Goal: Task Accomplishment & Management: Manage account settings

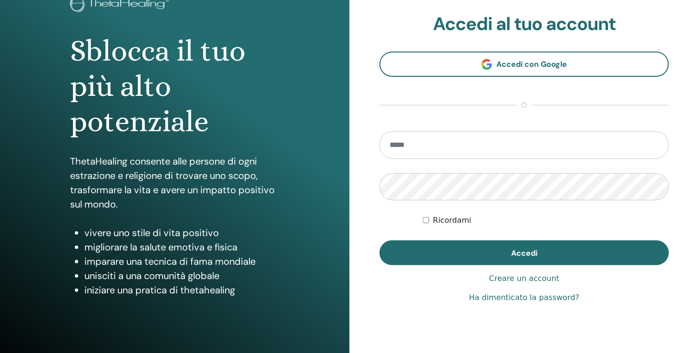
scroll to position [95, 0]
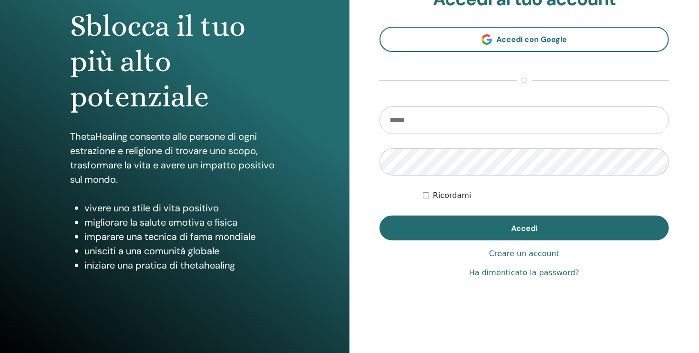
click at [431, 120] on input "email" at bounding box center [523, 120] width 289 height 28
type input "**********"
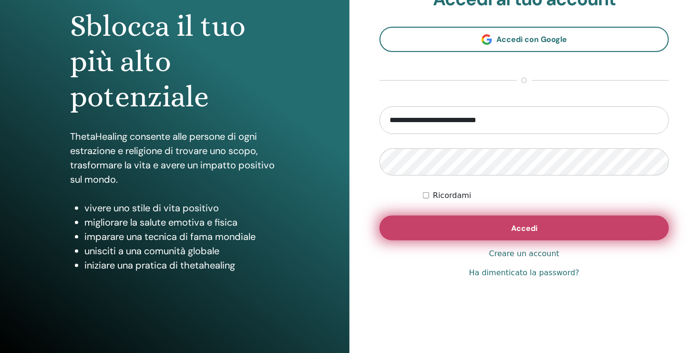
click at [569, 225] on button "Accedi" at bounding box center [523, 227] width 289 height 25
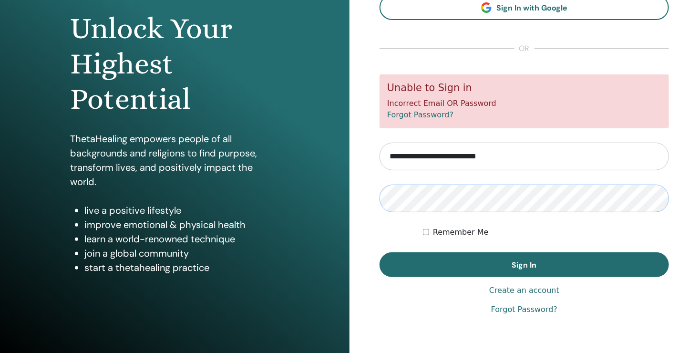
scroll to position [95, 0]
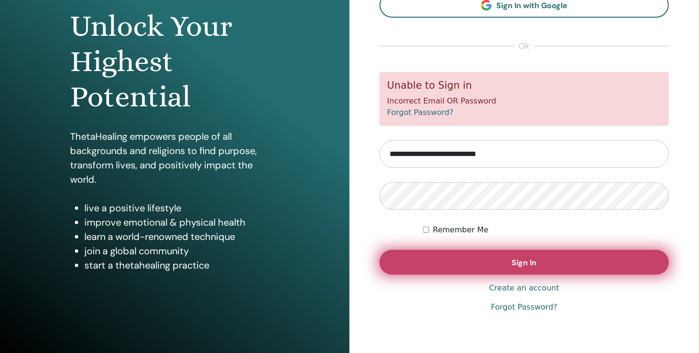
click at [532, 264] on span "Sign In" at bounding box center [524, 262] width 25 height 10
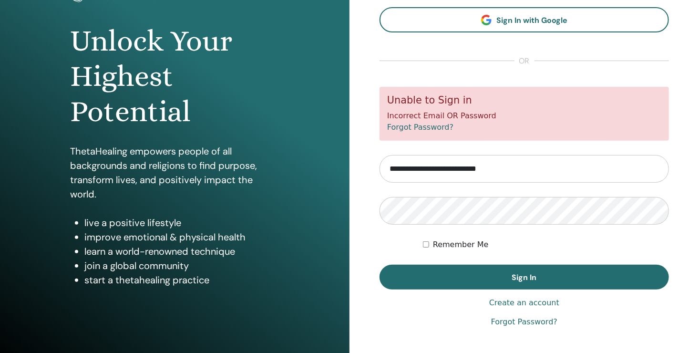
scroll to position [95, 0]
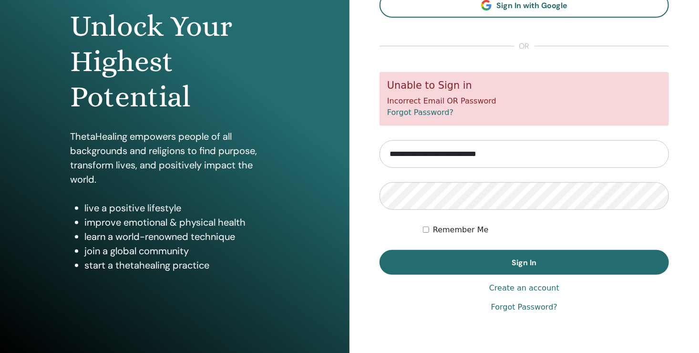
click at [517, 306] on link "Forgot Password?" at bounding box center [524, 306] width 66 height 11
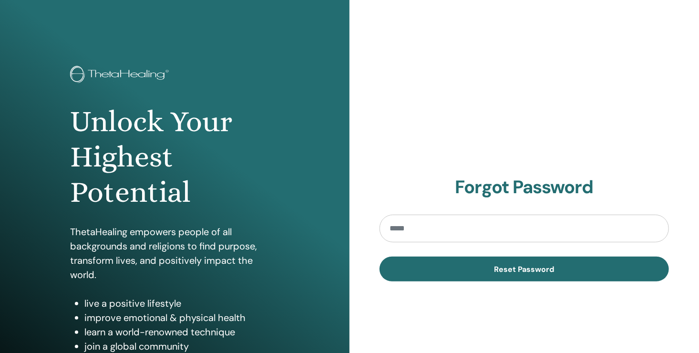
click at [440, 229] on input "email" at bounding box center [523, 228] width 289 height 28
type input "**********"
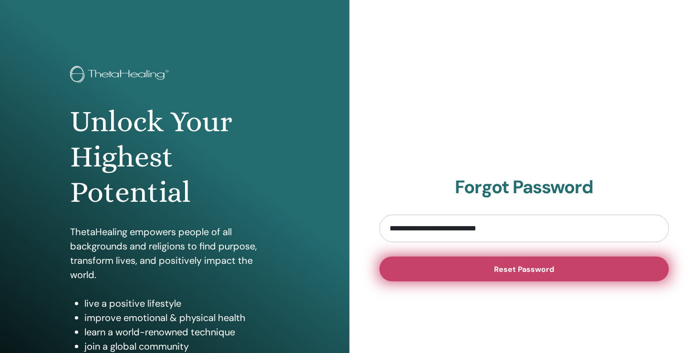
click at [440, 273] on button "Reset Password" at bounding box center [523, 268] width 289 height 25
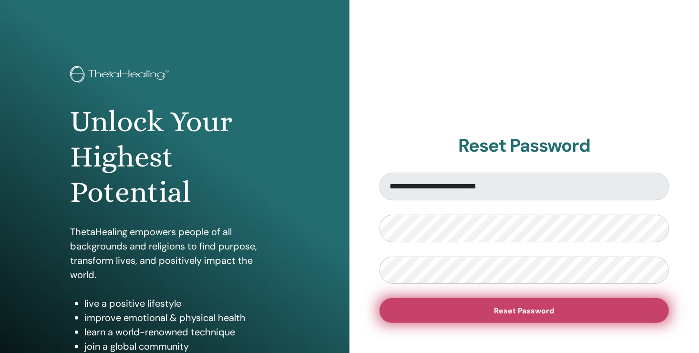
click at [523, 308] on span "Reset Password" at bounding box center [524, 310] width 60 height 10
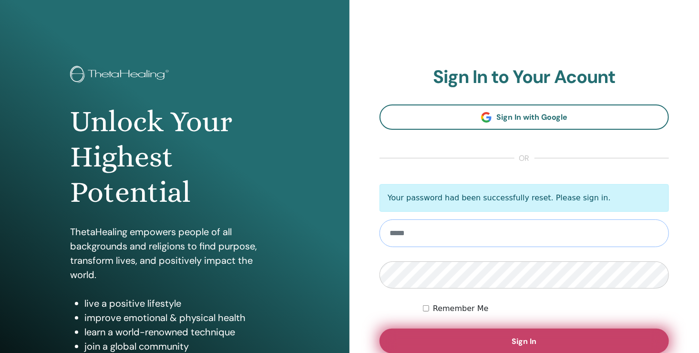
type input "**********"
click at [437, 342] on button "Sign In" at bounding box center [523, 340] width 289 height 25
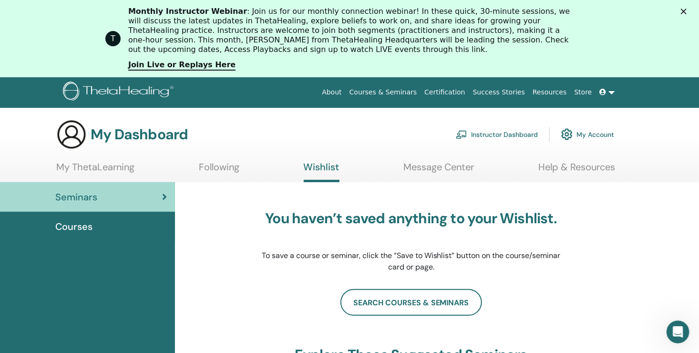
click at [98, 222] on div "Courses" at bounding box center [88, 226] width 160 height 14
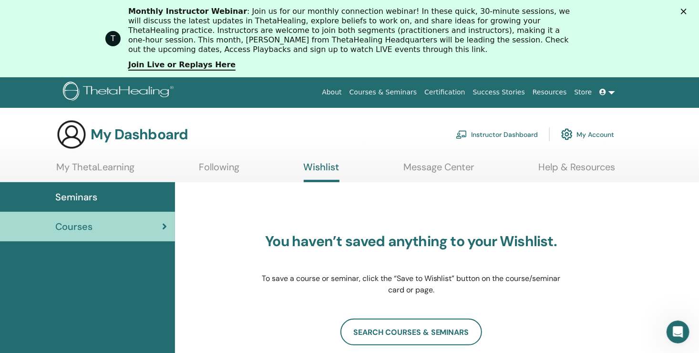
click at [517, 135] on link "Instructor Dashboard" at bounding box center [497, 133] width 82 height 21
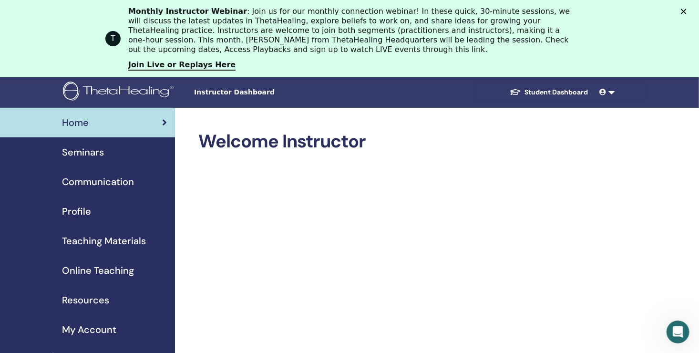
click at [607, 96] on span at bounding box center [603, 92] width 9 height 8
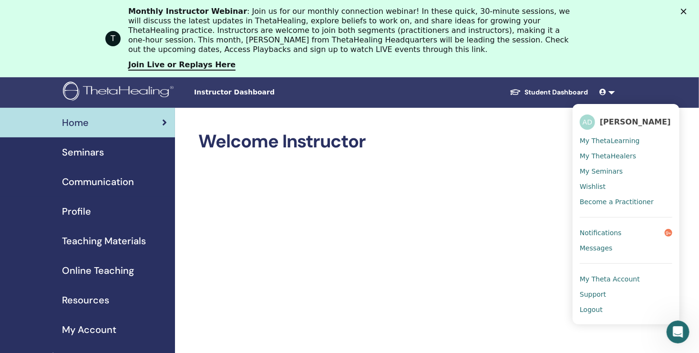
click at [74, 217] on span "Profile" at bounding box center [76, 211] width 29 height 14
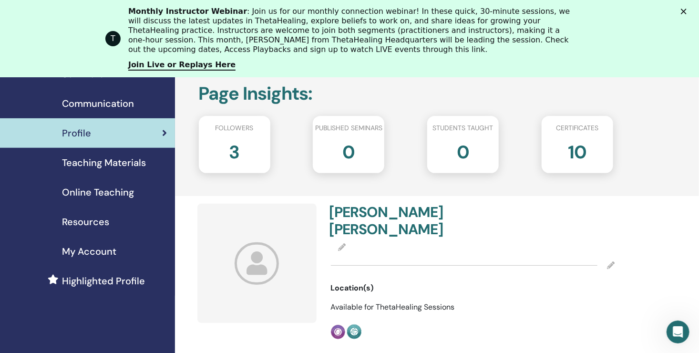
scroll to position [95, 0]
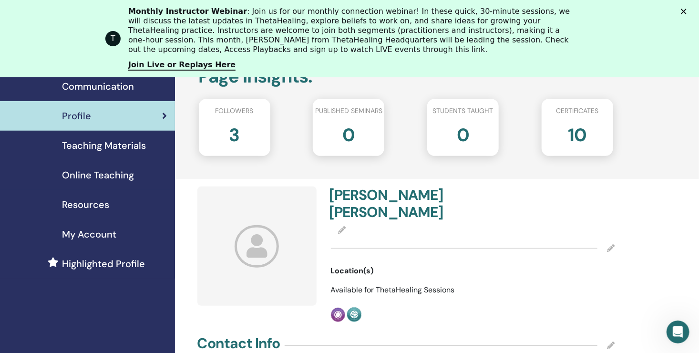
click at [233, 112] on span "Followers" at bounding box center [234, 111] width 38 height 10
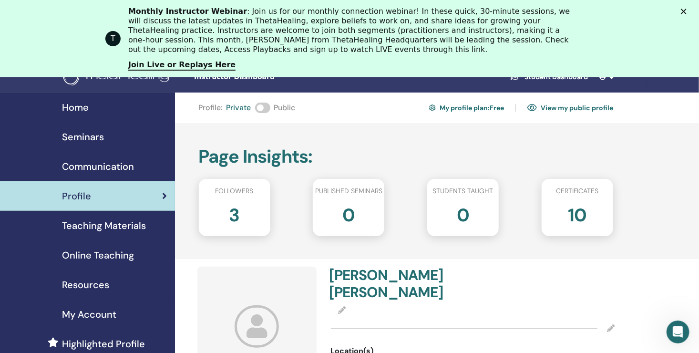
scroll to position [0, 0]
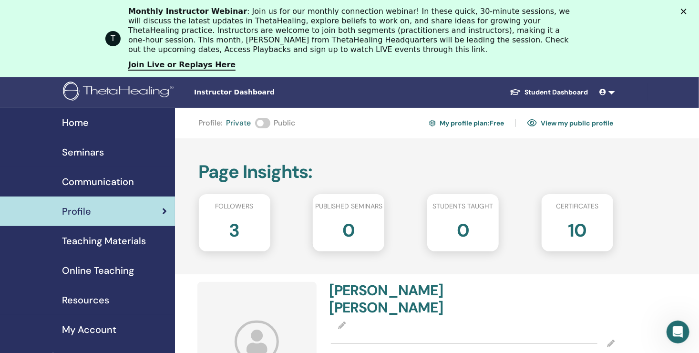
click at [462, 125] on link "My profile plan : Free" at bounding box center [466, 122] width 75 height 15
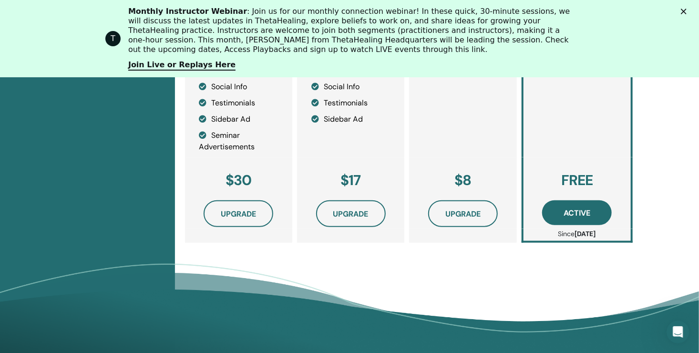
scroll to position [402, 0]
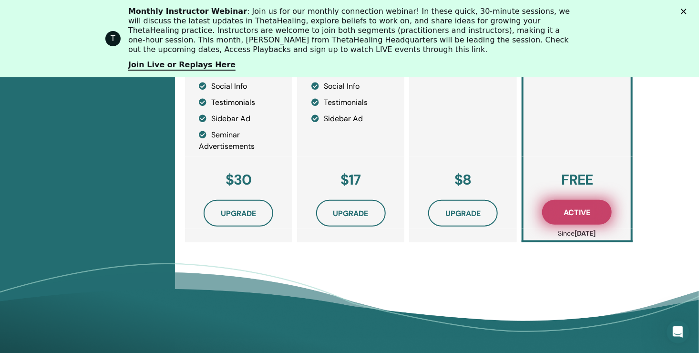
click at [586, 217] on span "Active" at bounding box center [576, 212] width 27 height 10
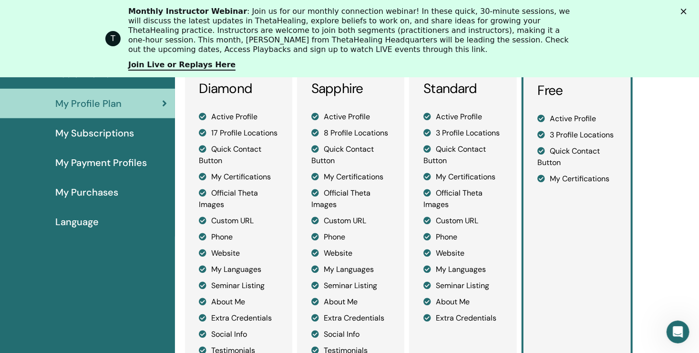
scroll to position [87, 0]
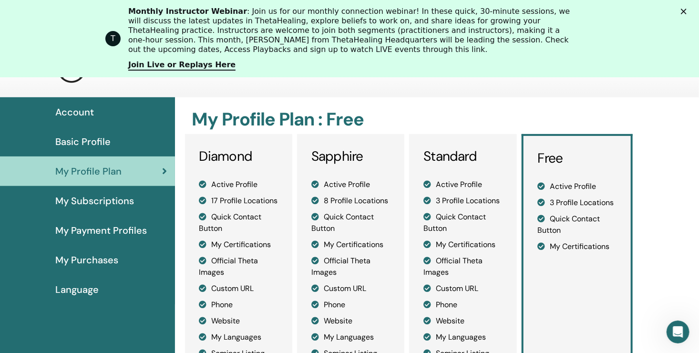
click at [86, 203] on span "My Subscriptions" at bounding box center [94, 200] width 79 height 14
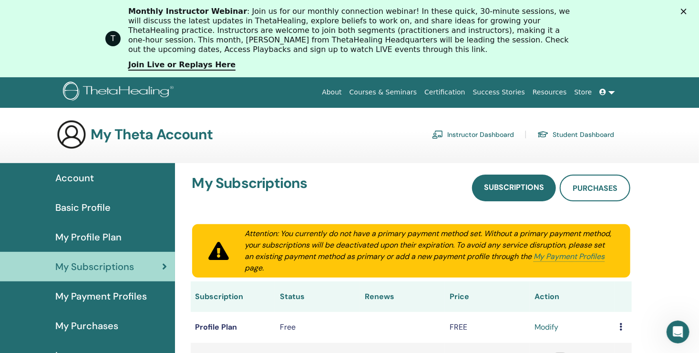
click at [686, 10] on icon "Chiudi" at bounding box center [683, 12] width 6 height 6
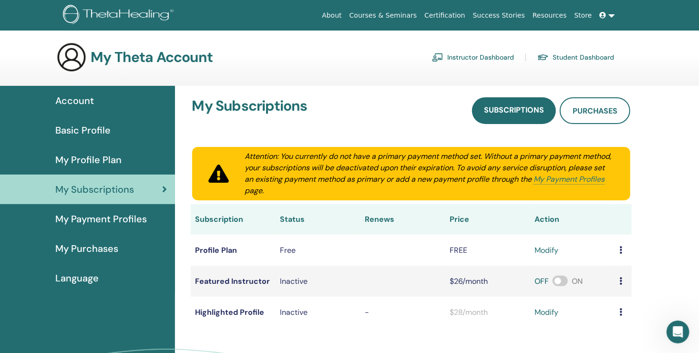
click at [83, 221] on span "My Payment Profiles" at bounding box center [100, 219] width 91 height 14
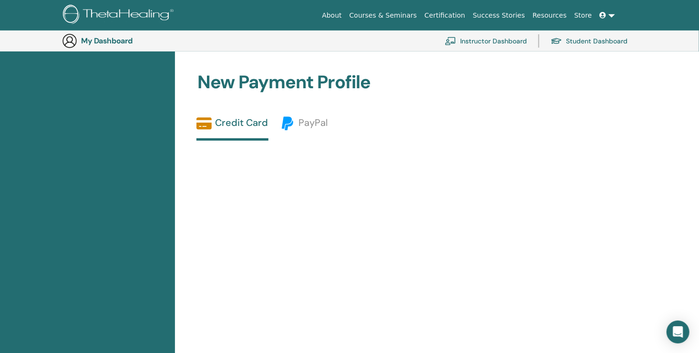
scroll to position [307, 0]
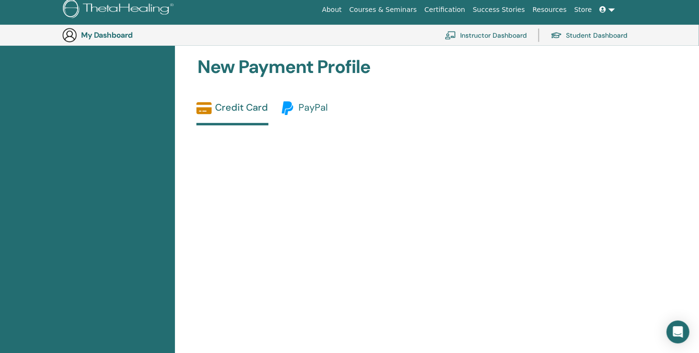
click at [301, 102] on span "PayPal" at bounding box center [313, 107] width 29 height 12
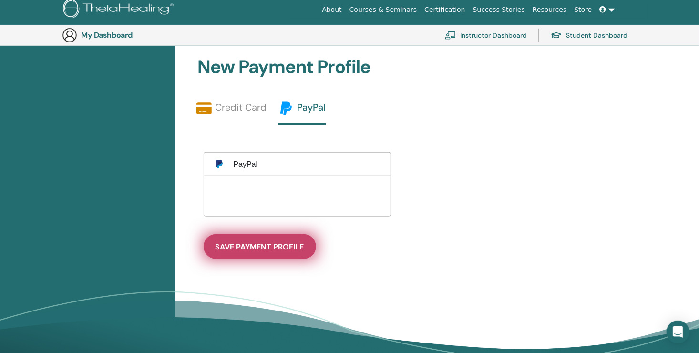
click at [261, 250] on span "save payment profile" at bounding box center [259, 247] width 89 height 10
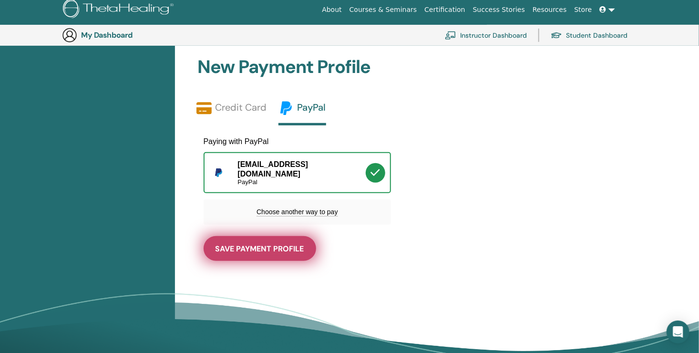
click at [286, 245] on span "save payment profile" at bounding box center [259, 249] width 89 height 10
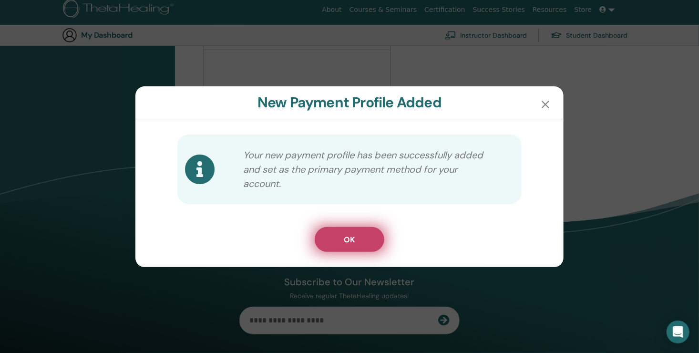
click at [345, 238] on span "OK" at bounding box center [349, 239] width 11 height 10
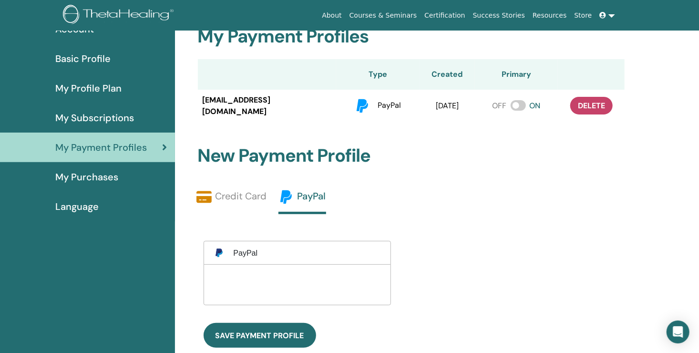
scroll to position [0, 0]
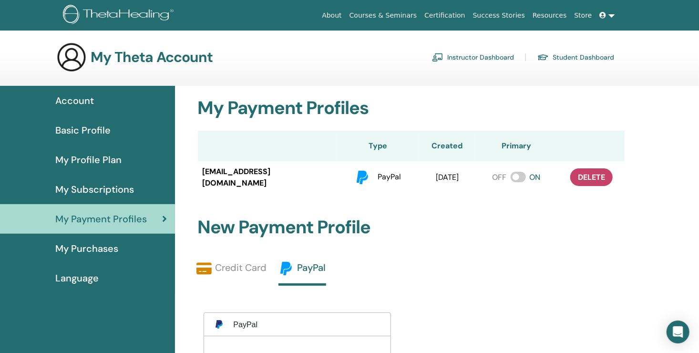
click at [98, 133] on span "Basic Profile" at bounding box center [82, 130] width 55 height 14
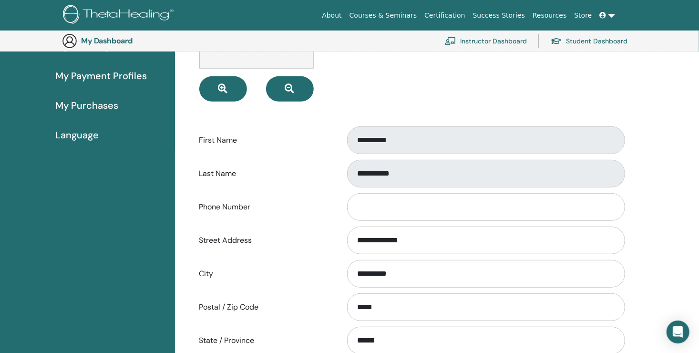
scroll to position [212, 0]
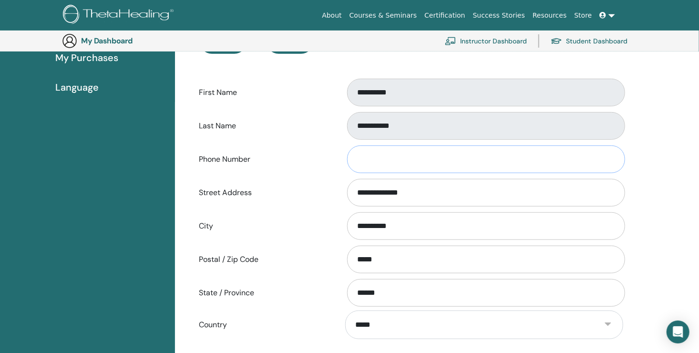
click at [388, 162] on input "Phone Number" at bounding box center [486, 159] width 278 height 28
type input "**********"
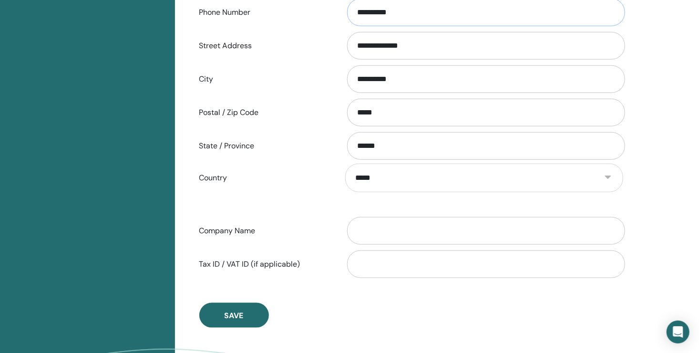
scroll to position [402, 0]
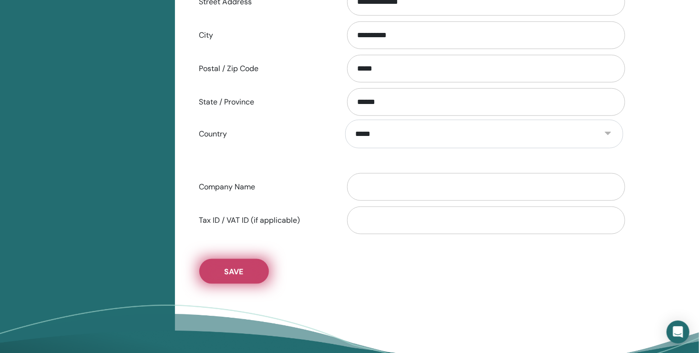
click at [246, 271] on button "Save" at bounding box center [234, 271] width 70 height 25
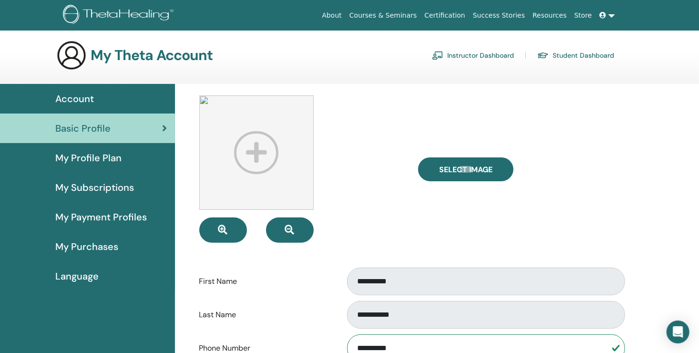
scroll to position [0, 0]
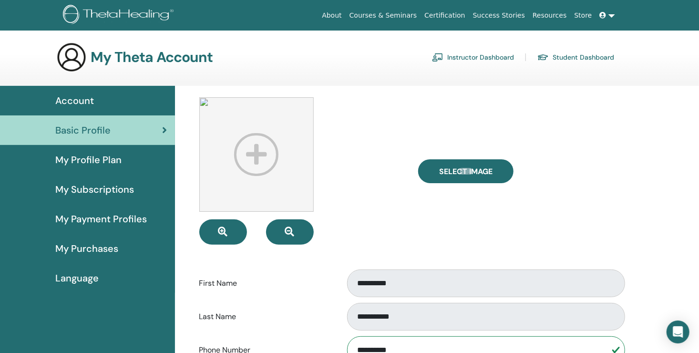
click at [113, 162] on span "My Profile Plan" at bounding box center [88, 159] width 66 height 14
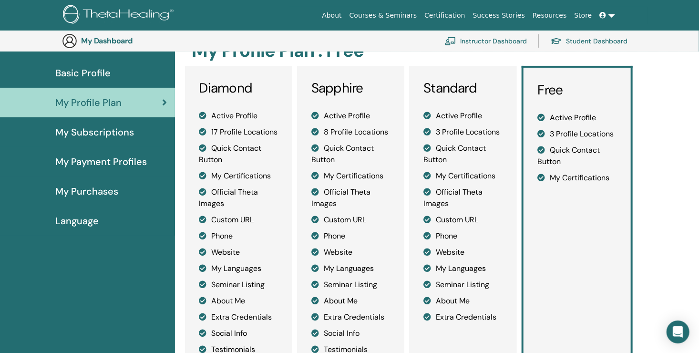
scroll to position [69, 0]
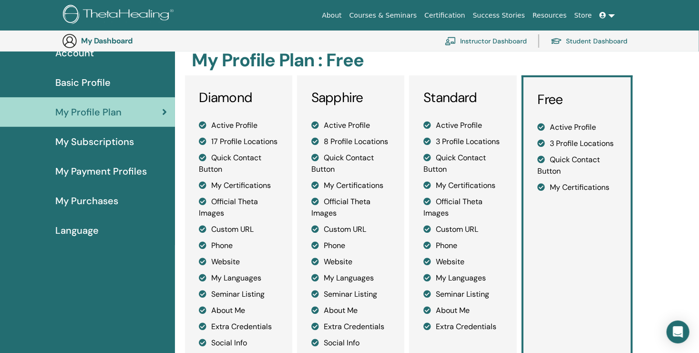
click at [87, 175] on span "My Payment Profiles" at bounding box center [100, 171] width 91 height 14
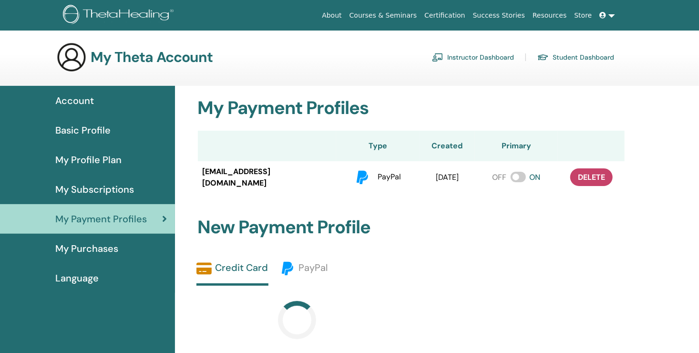
click at [96, 253] on span "My Purchases" at bounding box center [86, 248] width 63 height 14
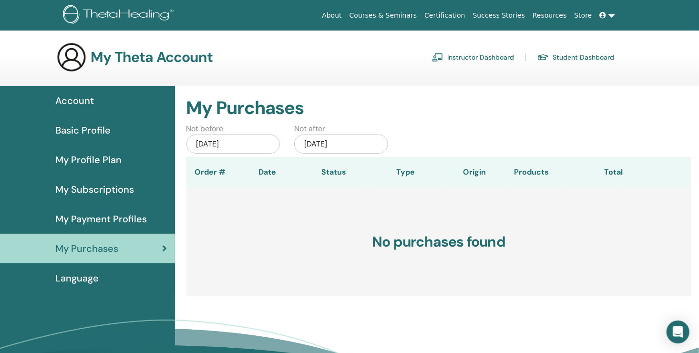
click at [88, 280] on span "Language" at bounding box center [76, 278] width 43 height 14
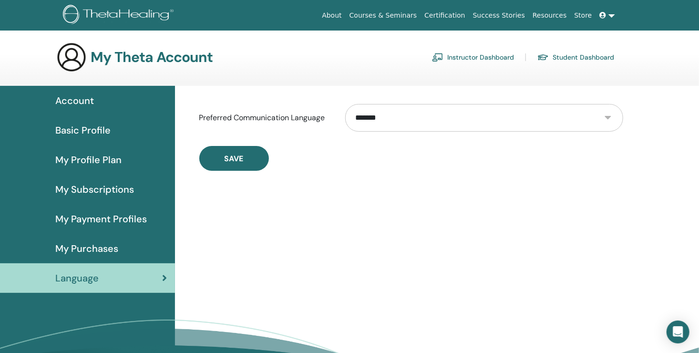
click at [608, 116] on select "**********" at bounding box center [484, 118] width 278 height 28
select select "***"
click at [345, 104] on select "**********" at bounding box center [484, 118] width 278 height 28
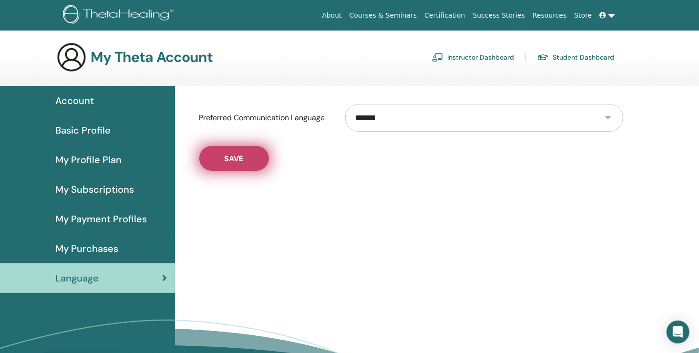
click at [222, 160] on button "Save" at bounding box center [234, 158] width 70 height 25
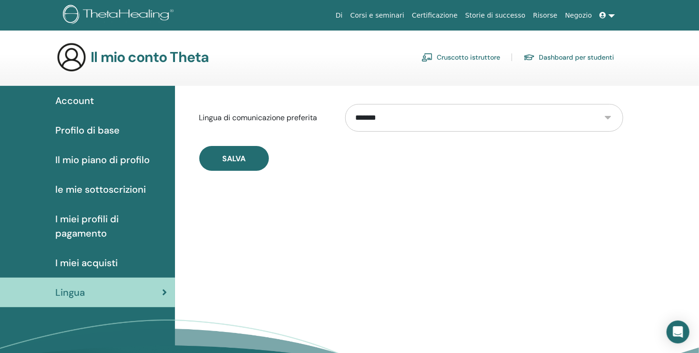
click at [81, 102] on span "Account" at bounding box center [74, 100] width 39 height 14
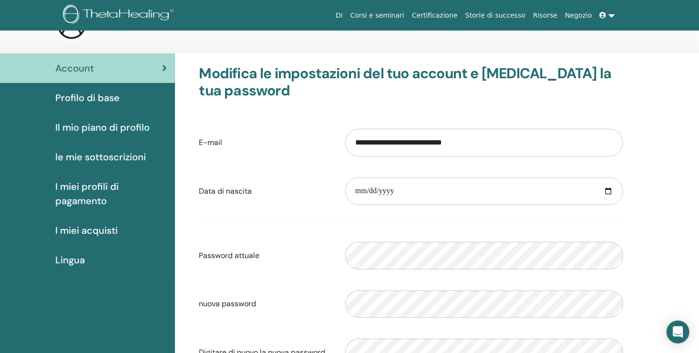
scroll to position [48, 0]
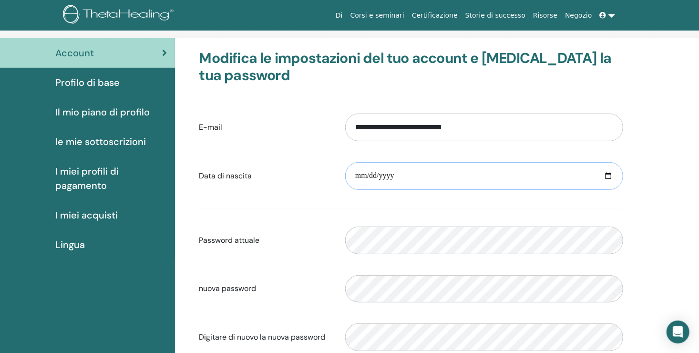
click at [354, 175] on input "date" at bounding box center [484, 176] width 278 height 28
click at [607, 174] on input "date" at bounding box center [484, 176] width 278 height 28
click at [393, 170] on input "**********" at bounding box center [484, 176] width 278 height 28
click at [397, 175] on input "**********" at bounding box center [484, 176] width 278 height 28
click at [392, 176] on input "**********" at bounding box center [484, 176] width 278 height 28
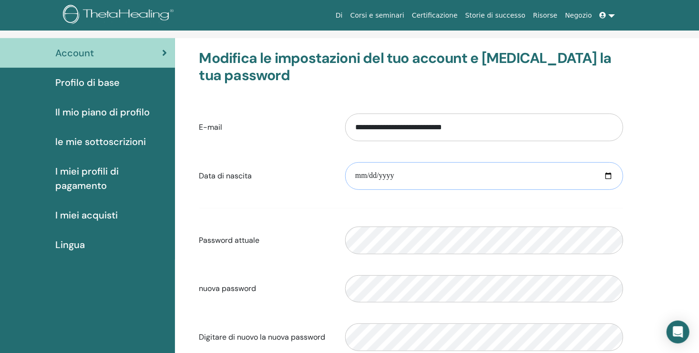
click at [370, 173] on input "**********" at bounding box center [484, 176] width 278 height 28
type input "**********"
click at [264, 303] on div "nuova password Password di verifica non corrispondente" at bounding box center [411, 288] width 438 height 41
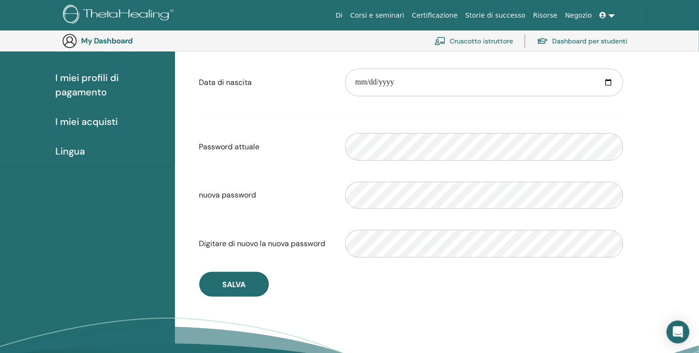
scroll to position [164, 0]
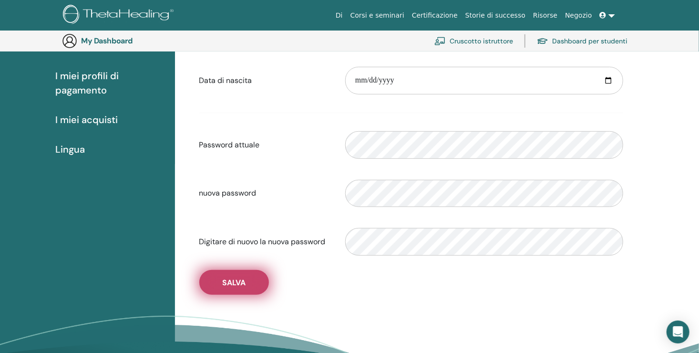
click at [211, 285] on button "Salva" at bounding box center [234, 282] width 70 height 25
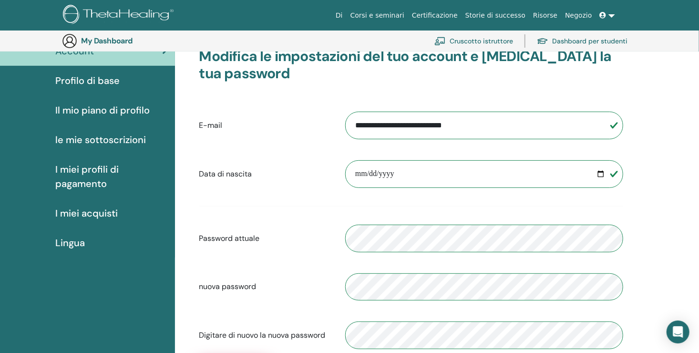
scroll to position [0, 0]
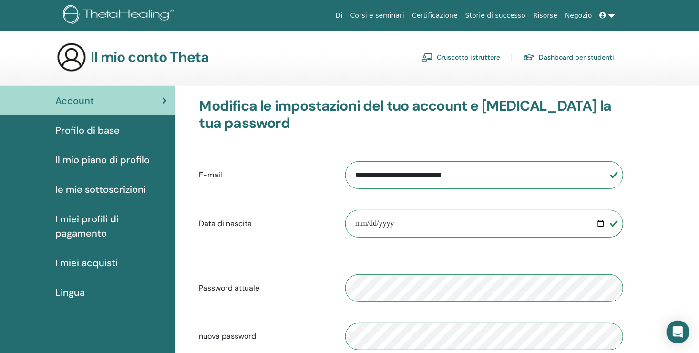
click at [490, 57] on link "Cruscotto istruttore" at bounding box center [460, 57] width 79 height 15
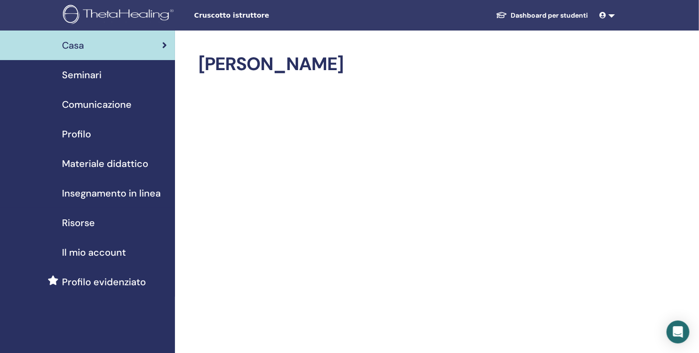
click at [610, 15] on link at bounding box center [607, 16] width 23 height 18
